Goal: Task Accomplishment & Management: Manage account settings

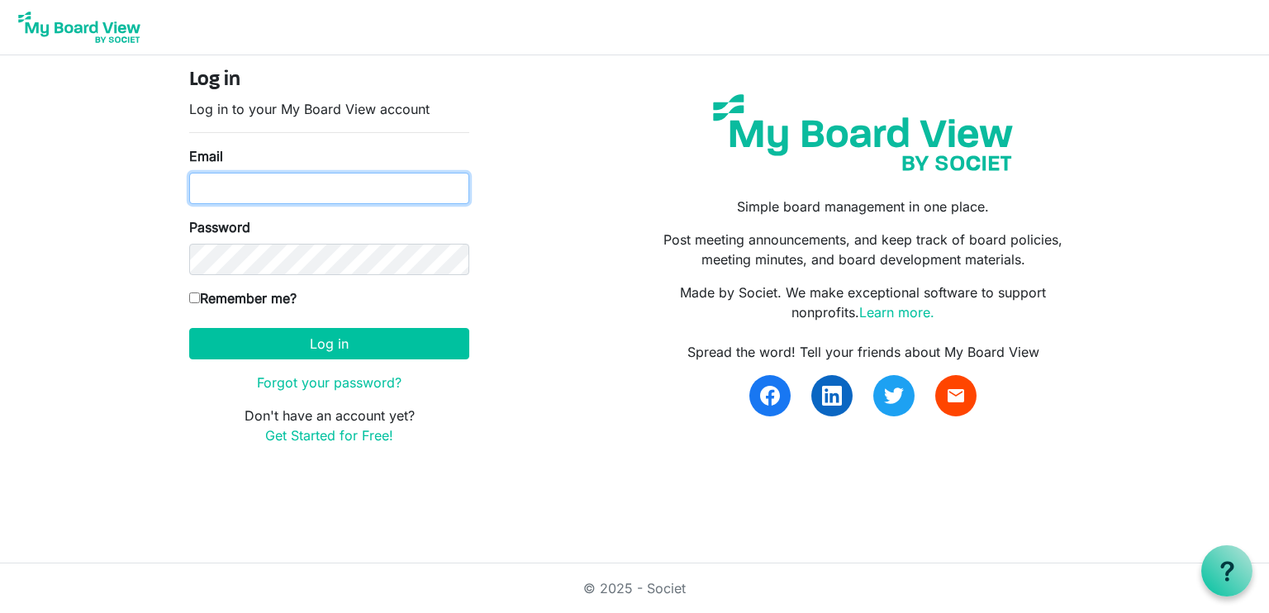
type input "[EMAIL_ADDRESS][DOMAIN_NAME]"
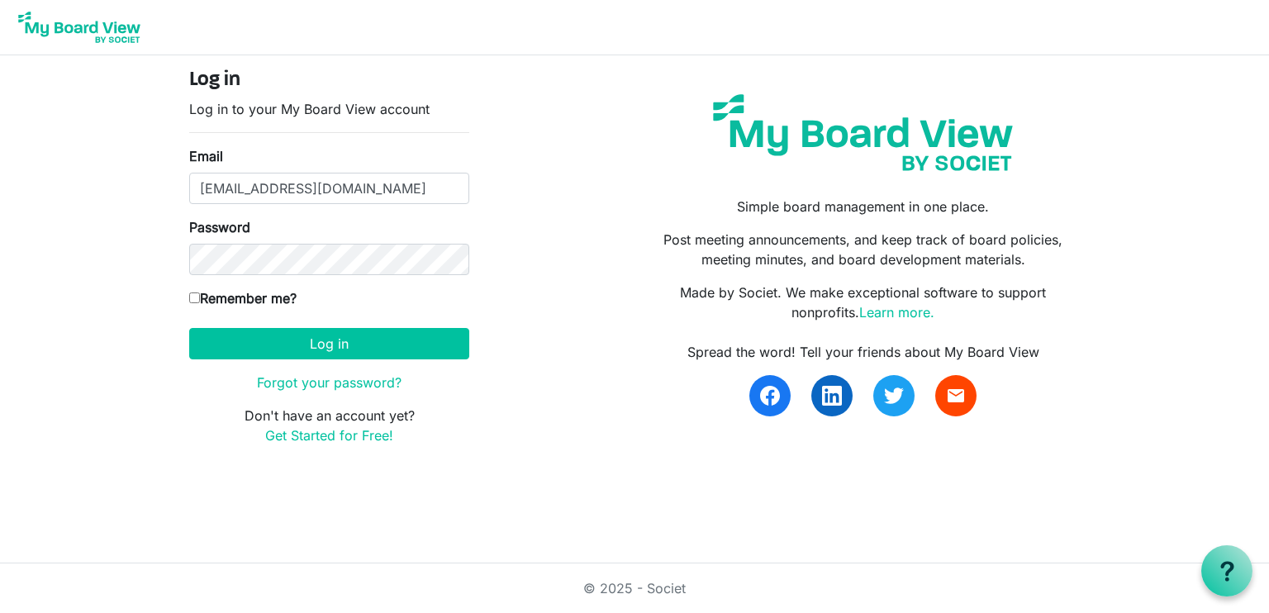
click at [220, 293] on label "Remember me?" at bounding box center [242, 298] width 107 height 20
click at [200, 293] on input "Remember me?" at bounding box center [194, 297] width 11 height 11
checkbox input "true"
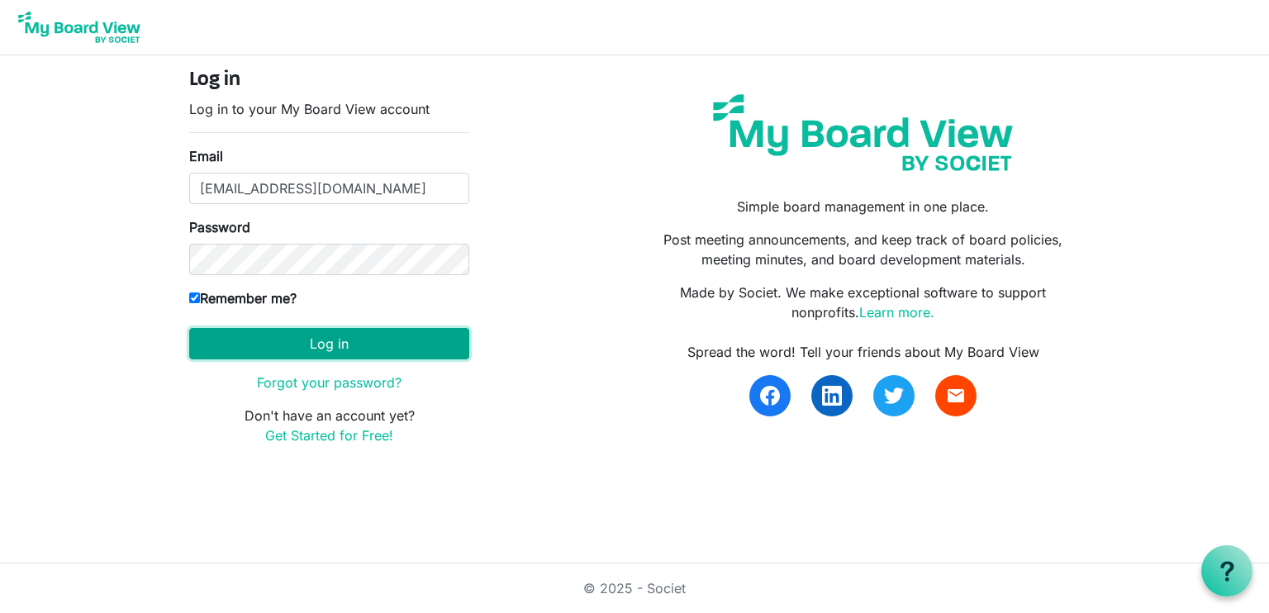
click at [306, 343] on button "Log in" at bounding box center [329, 343] width 280 height 31
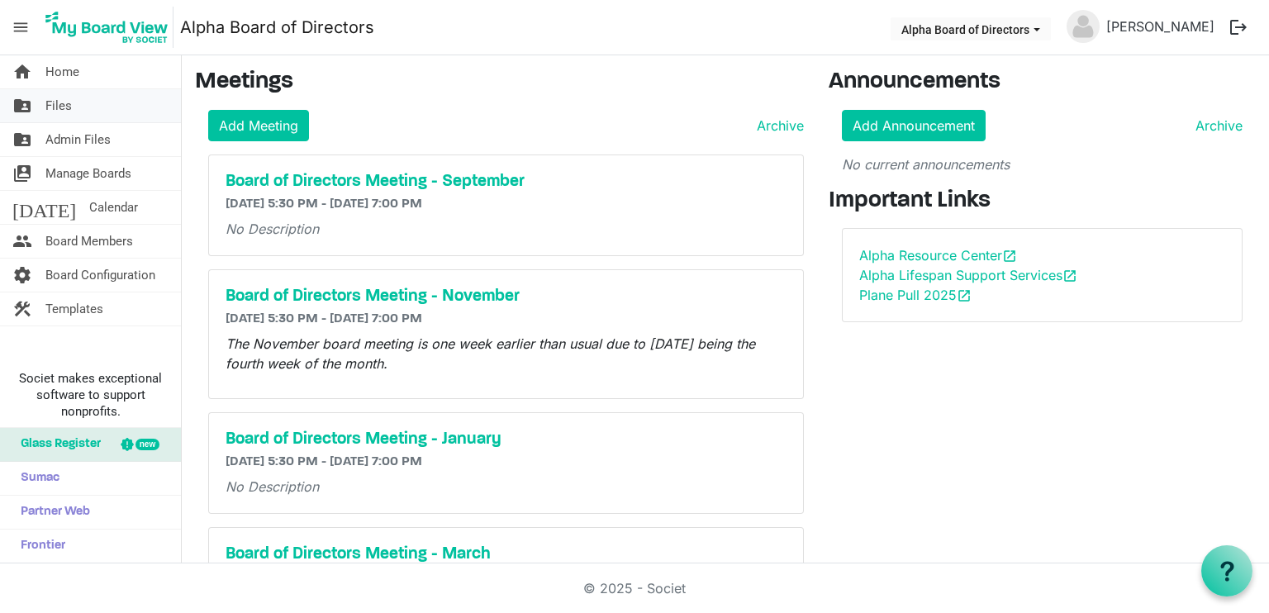
click at [73, 102] on link "folder_shared Files" at bounding box center [90, 105] width 181 height 33
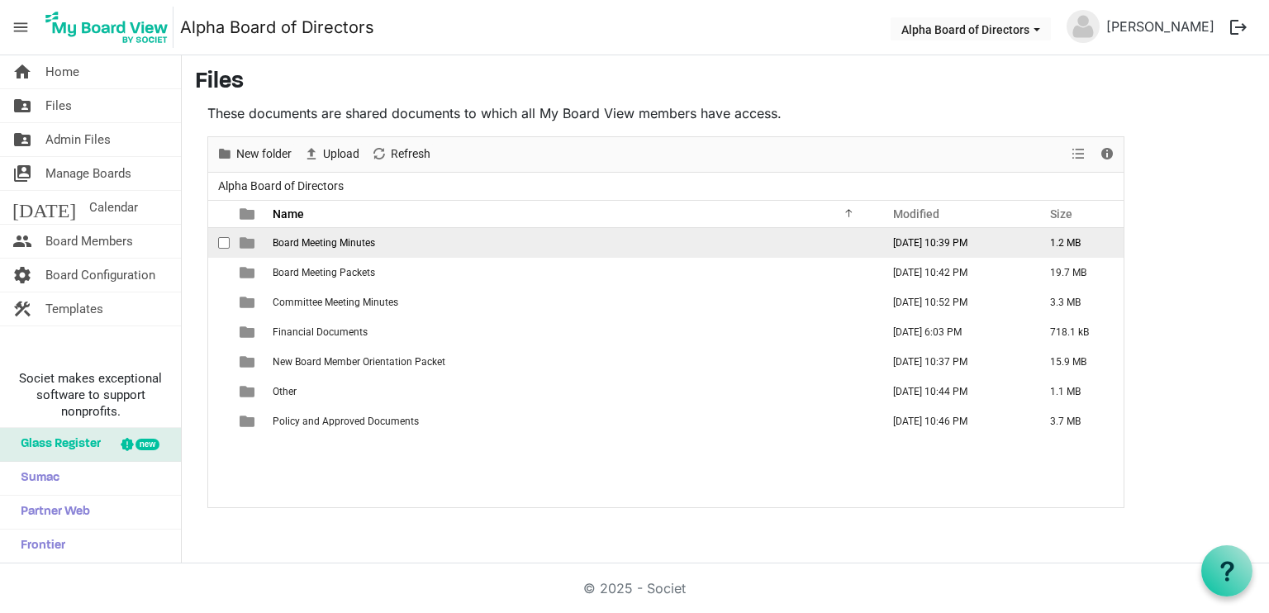
click at [324, 239] on span "Board Meeting Minutes" at bounding box center [324, 243] width 102 height 12
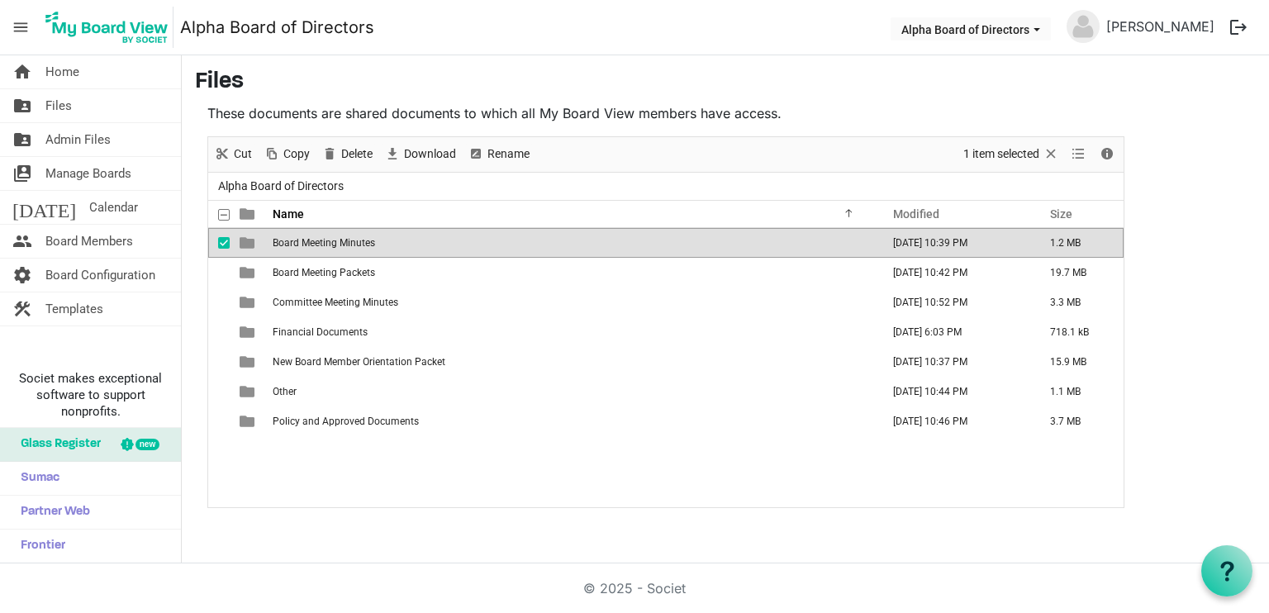
click at [324, 239] on span "Board Meeting Minutes" at bounding box center [324, 243] width 102 height 12
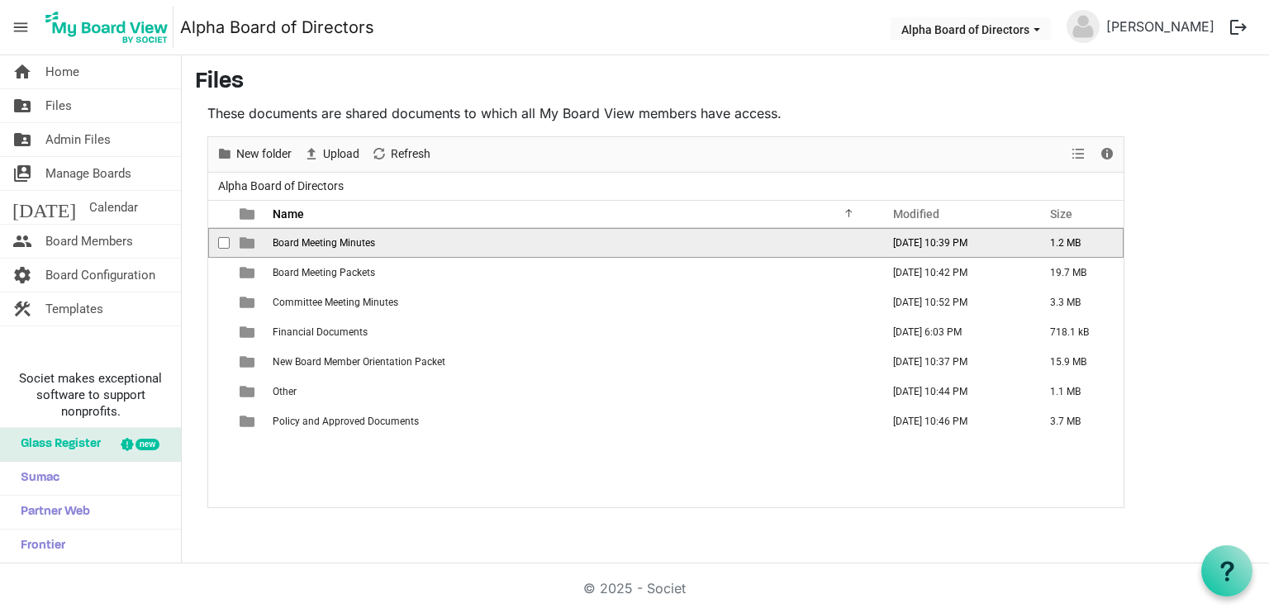
click at [324, 239] on span "Board Meeting Minutes" at bounding box center [324, 243] width 102 height 12
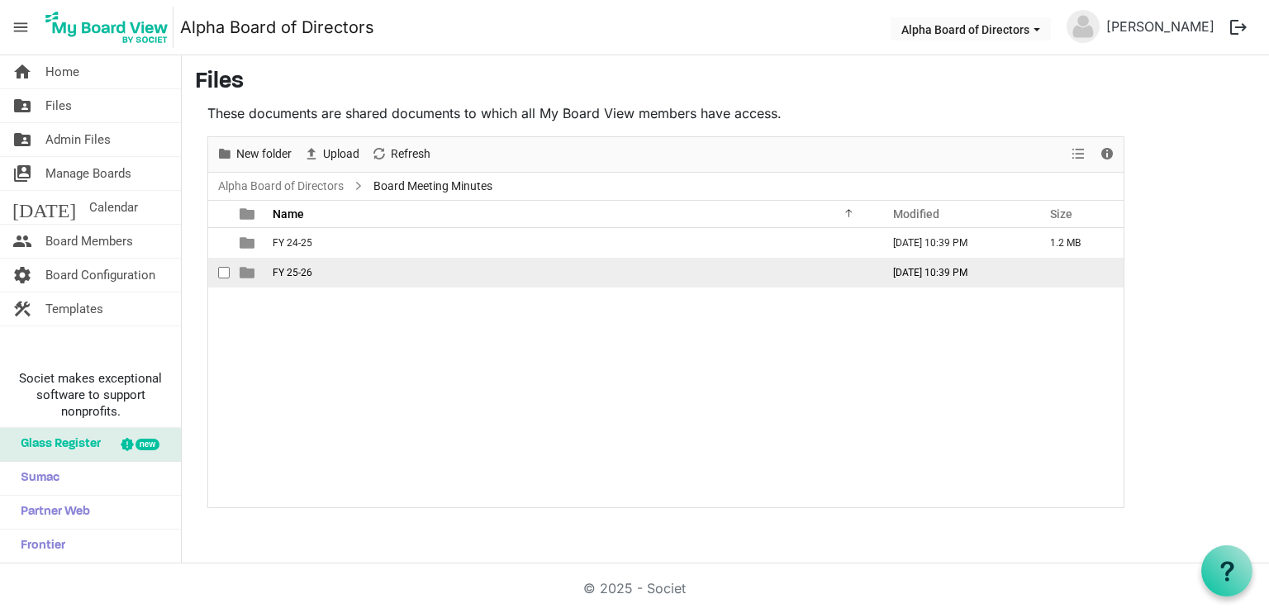
click at [294, 273] on span "FY 25-26" at bounding box center [293, 273] width 40 height 12
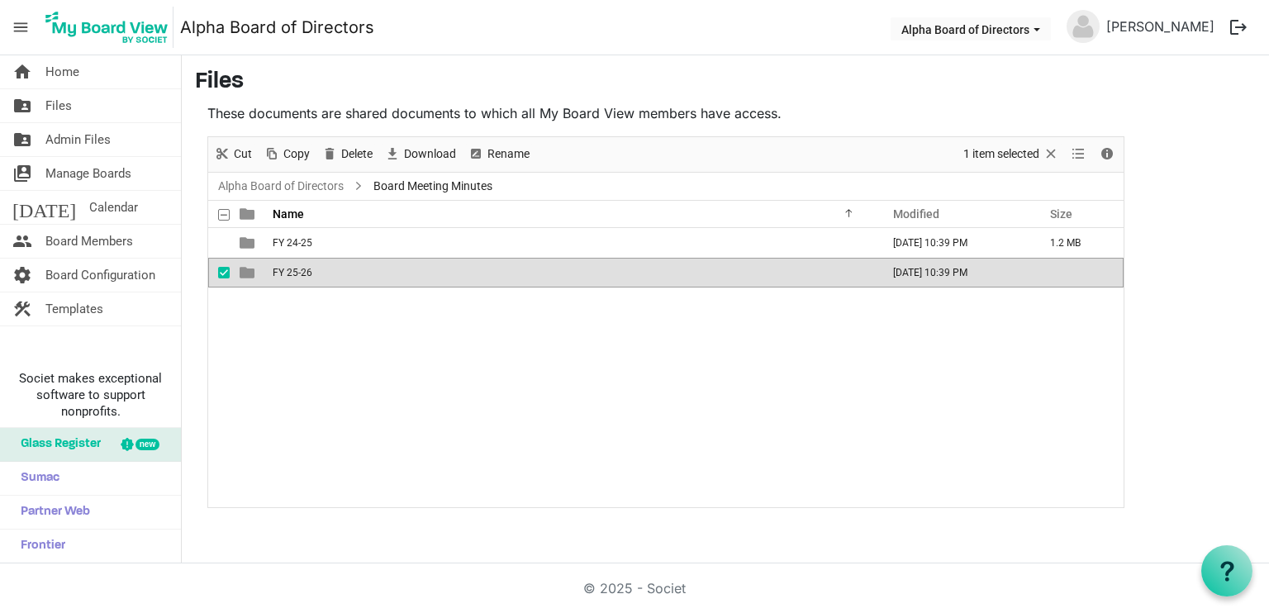
click at [294, 273] on span "FY 25-26" at bounding box center [293, 273] width 40 height 12
